Goal: Check status

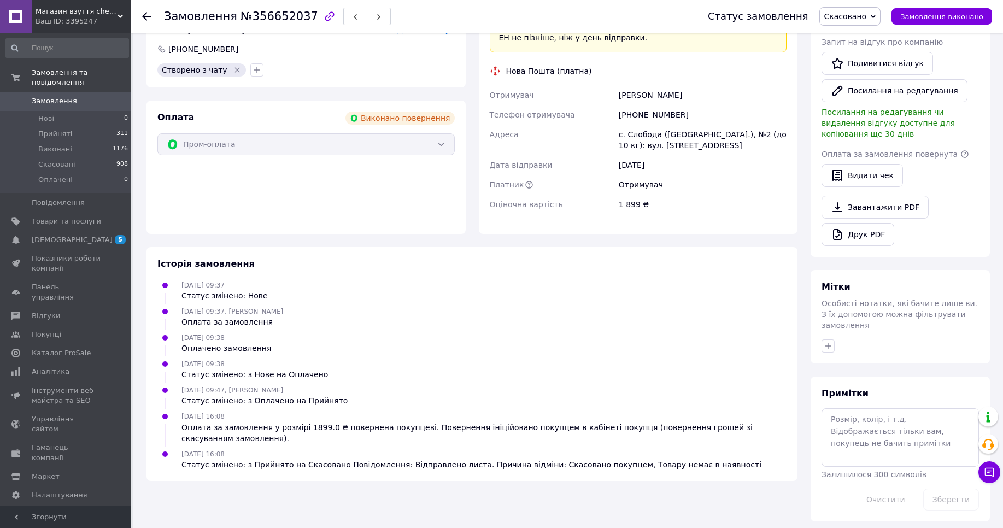
scroll to position [337, 0]
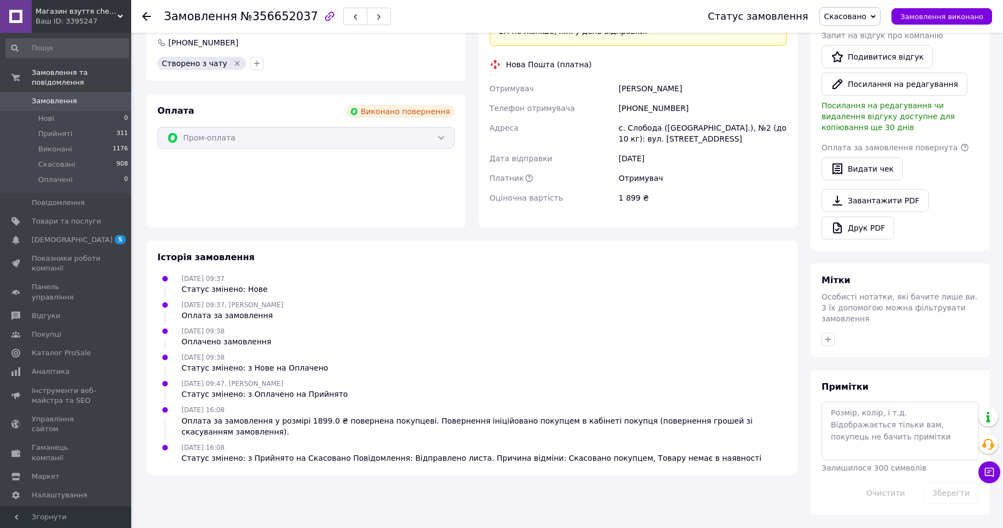
drag, startPoint x: 183, startPoint y: 447, endPoint x: 238, endPoint y: 451, distance: 54.8
click at [238, 451] on div "[DATE] 16:08 Статус змінено: з Прийнято на Скасовано Повідомлення: Відправлено …" at bounding box center [471, 453] width 589 height 22
copy span "[DATE] 16:08"
click at [68, 15] on span "Магазин взуття cherry_berry" at bounding box center [77, 12] width 82 height 10
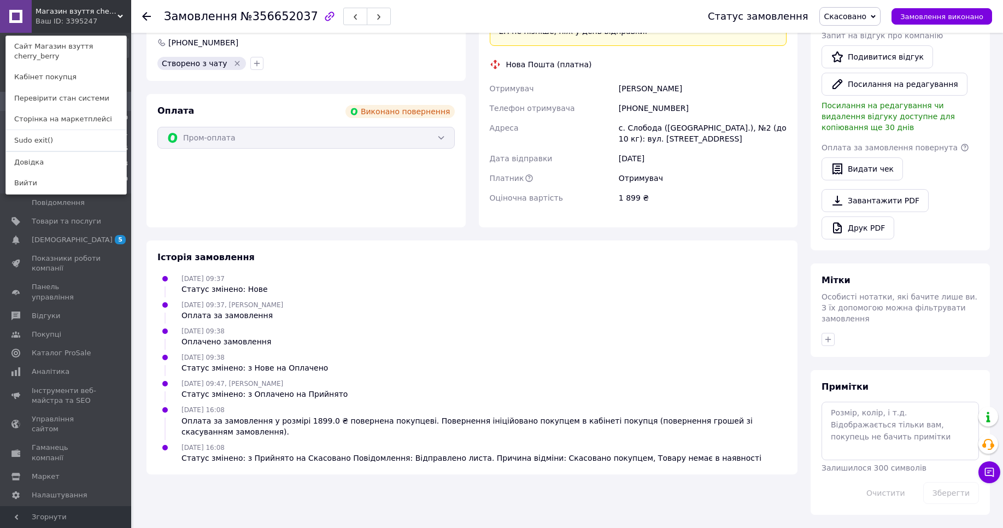
click at [37, 141] on link "Sudo exit()" at bounding box center [66, 140] width 120 height 21
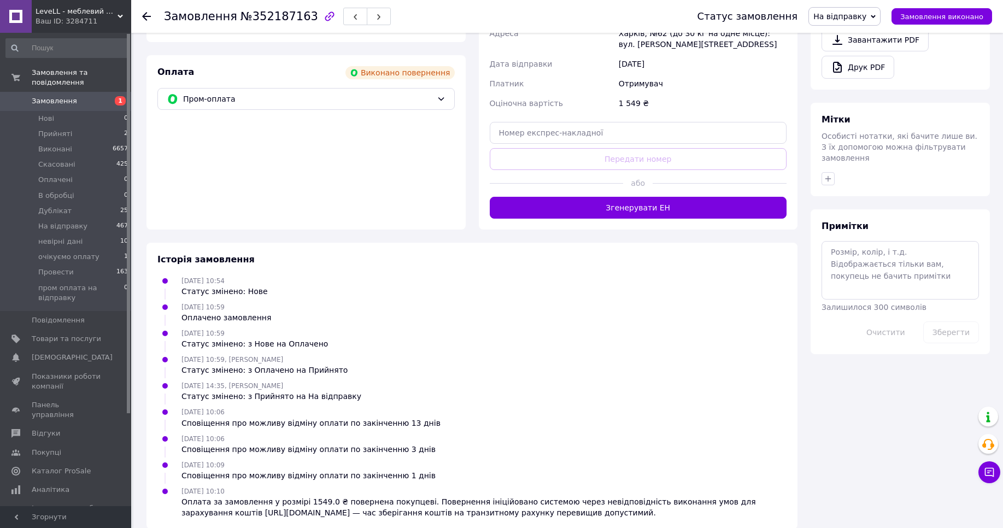
scroll to position [358, 0]
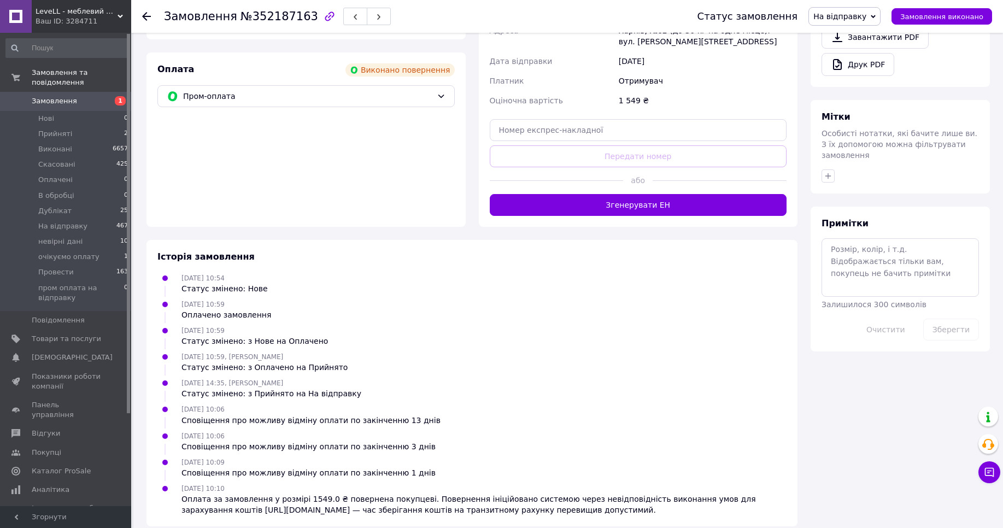
click at [78, 14] on span "LeveLL - меблевий магазин 🔥" at bounding box center [77, 12] width 82 height 10
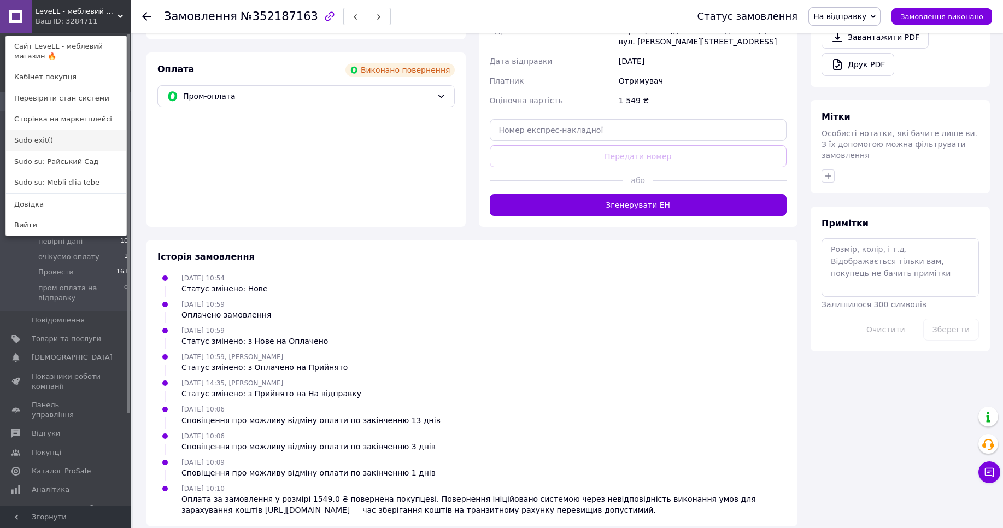
click at [33, 144] on link "Sudo exit()" at bounding box center [66, 140] width 120 height 21
